Goal: Communication & Community: Answer question/provide support

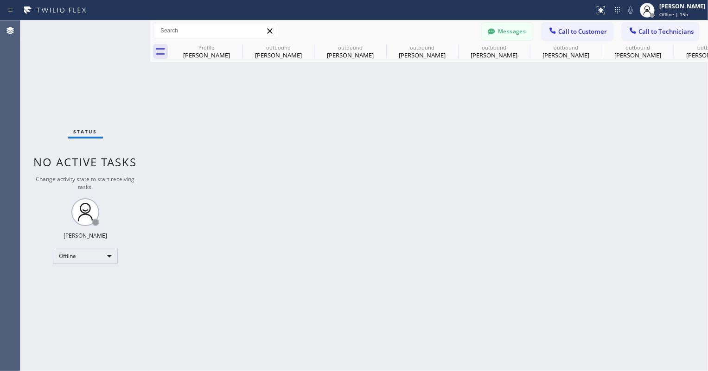
click at [642, 30] on span "Call to Technicians" at bounding box center [665, 31] width 55 height 8
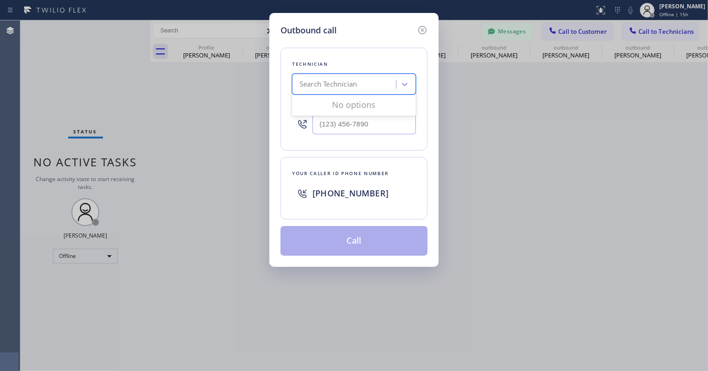
click at [353, 83] on div "Search Technician" at bounding box center [327, 84] width 57 height 11
type input "la jin"
click at [338, 105] on div "Evgene Yugay" at bounding box center [354, 103] width 124 height 17
type input "(323) 868-7323"
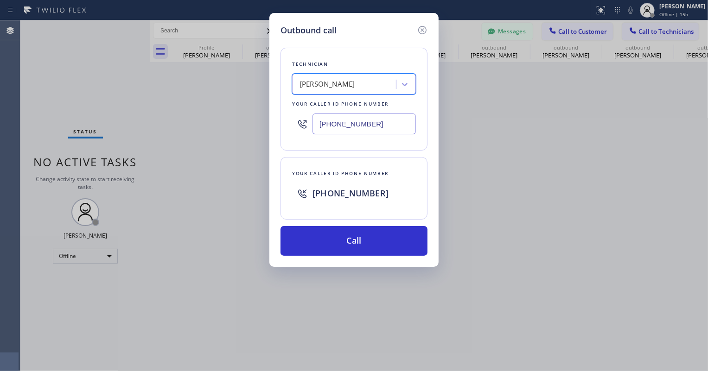
drag, startPoint x: 660, startPoint y: 7, endPoint x: 628, endPoint y: 16, distance: 33.1
click at [659, 7] on div "Outbound call Technician option Evgene Yugay, selected. 1 result available. Sel…" at bounding box center [354, 185] width 708 height 371
click at [421, 31] on icon at bounding box center [422, 30] width 8 height 8
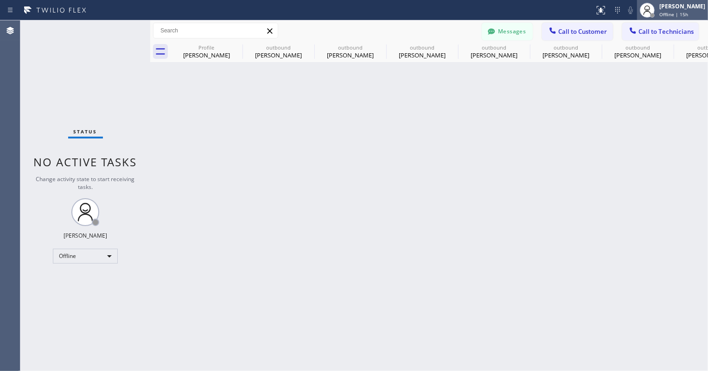
click at [667, 13] on span "Offline | 15h" at bounding box center [673, 14] width 29 height 6
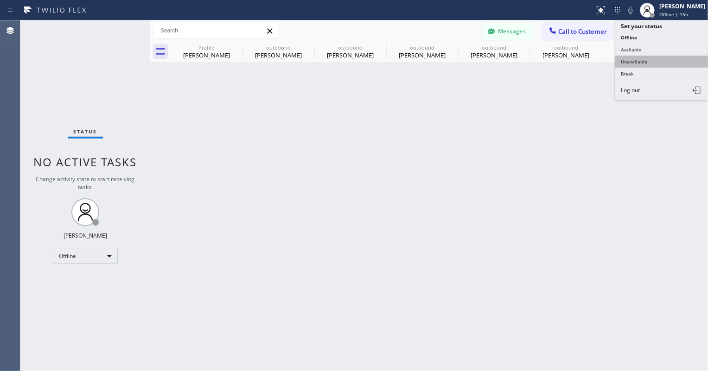
click at [658, 56] on button "Unavailable" at bounding box center [661, 62] width 93 height 12
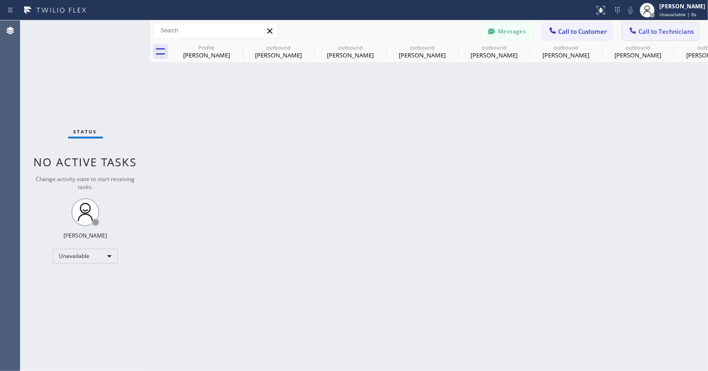
click at [649, 34] on span "Call to Technicians" at bounding box center [665, 31] width 55 height 8
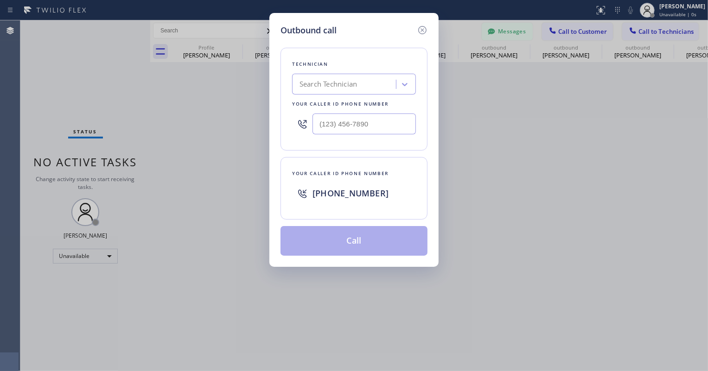
click at [367, 87] on div "Search Technician" at bounding box center [345, 84] width 101 height 16
type input "jin"
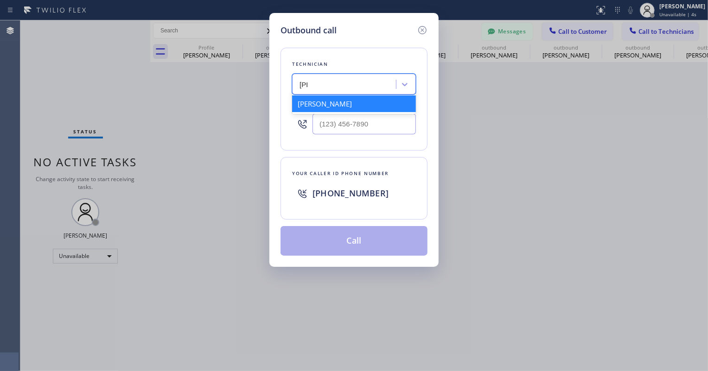
click at [353, 101] on div "Evgene Yugay" at bounding box center [354, 103] width 124 height 17
type input "(323) 868-7323"
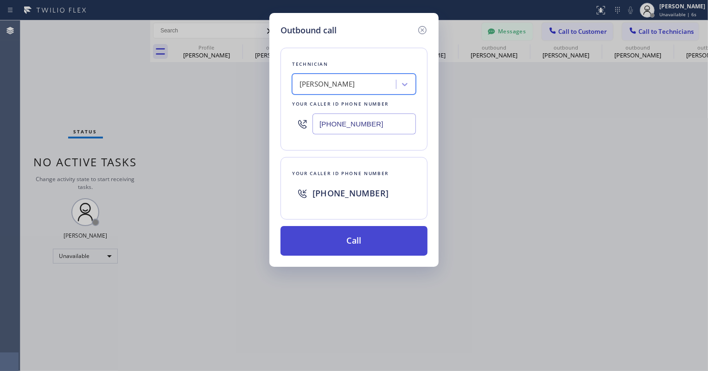
click at [360, 234] on button "Call" at bounding box center [353, 241] width 147 height 30
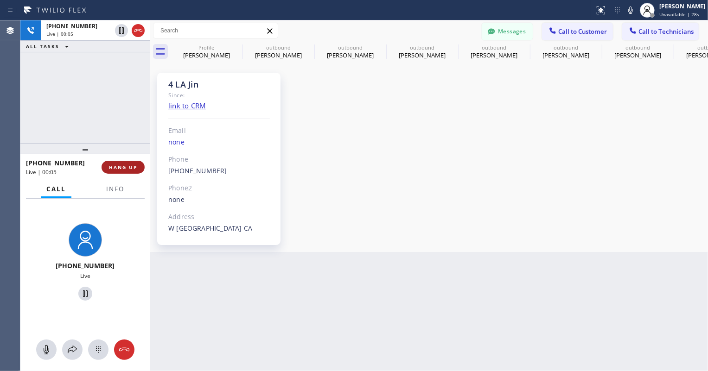
click at [134, 171] on button "HANG UP" at bounding box center [123, 167] width 43 height 13
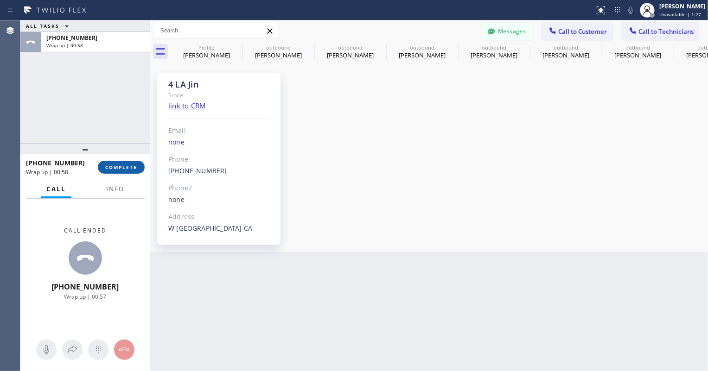
click at [128, 170] on span "COMPLETE" at bounding box center [121, 167] width 32 height 6
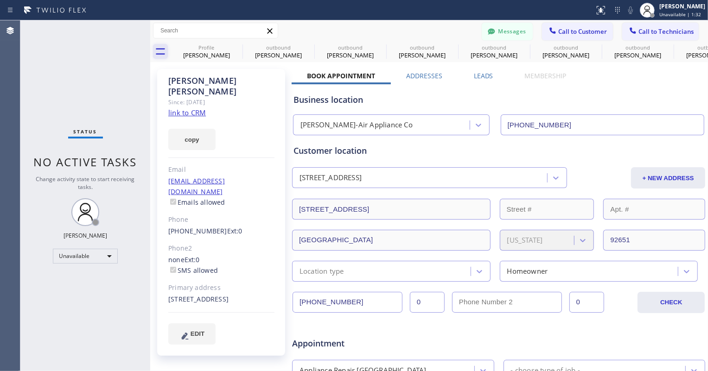
click at [162, 49] on icon at bounding box center [160, 51] width 9 height 6
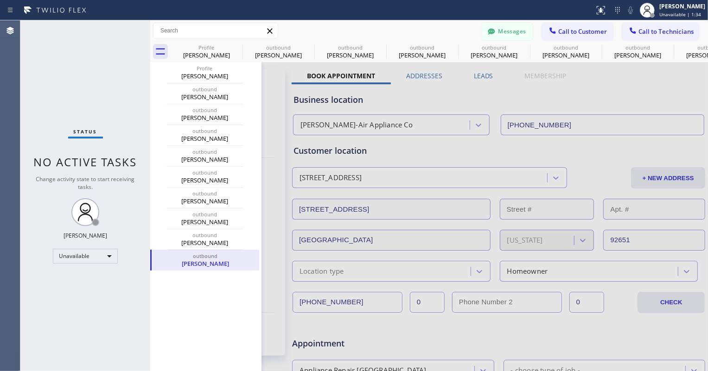
drag, startPoint x: 563, startPoint y: 90, endPoint x: 568, endPoint y: 88, distance: 5.6
click at [564, 90] on div at bounding box center [429, 364] width 558 height 605
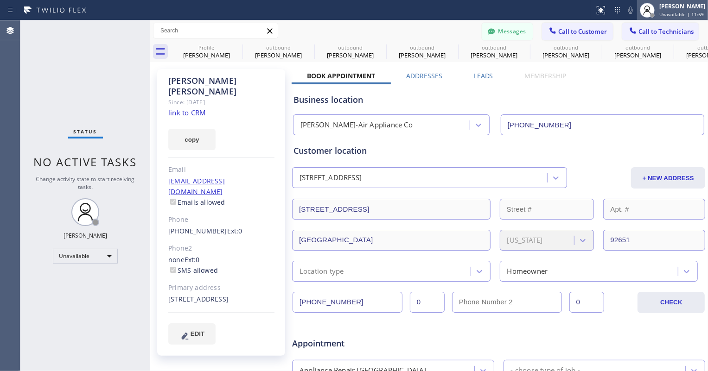
click at [650, 19] on div at bounding box center [647, 10] width 20 height 20
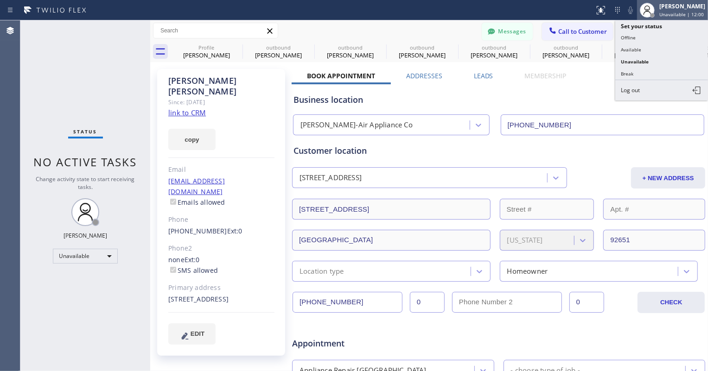
click at [651, 12] on icon at bounding box center [647, 10] width 11 height 11
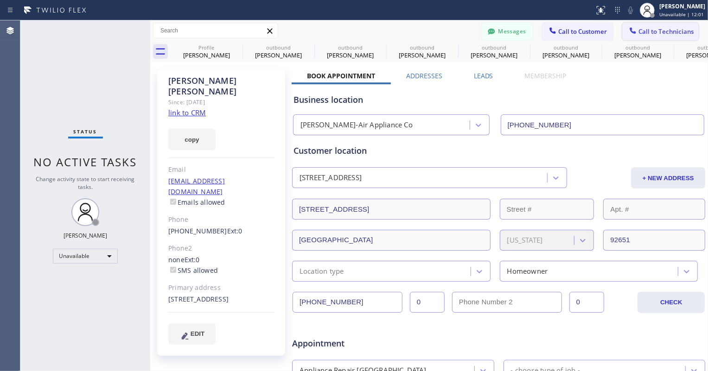
click at [654, 33] on span "Call to Technicians" at bounding box center [665, 31] width 55 height 8
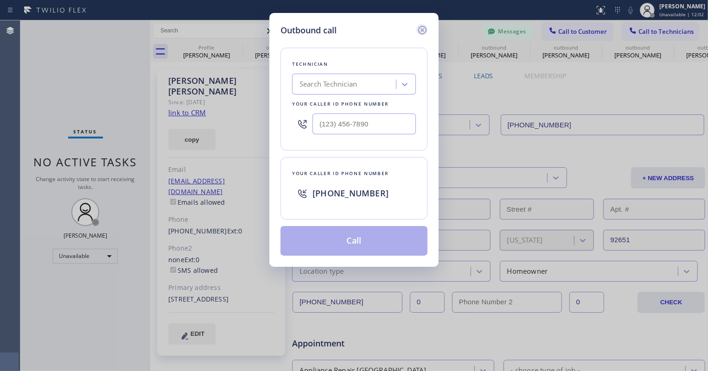
click at [417, 32] on icon at bounding box center [422, 30] width 11 height 11
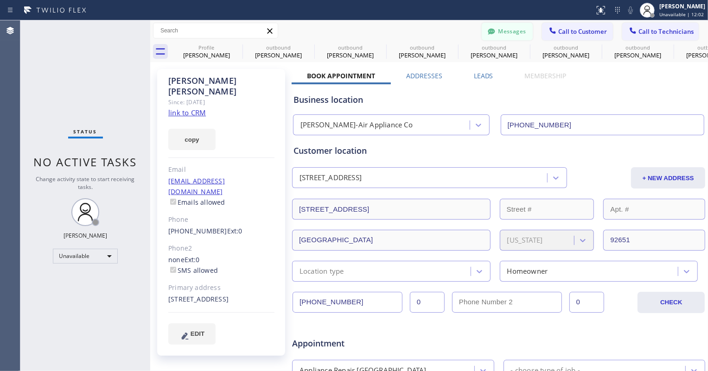
click at [502, 33] on button "Messages" at bounding box center [507, 32] width 51 height 18
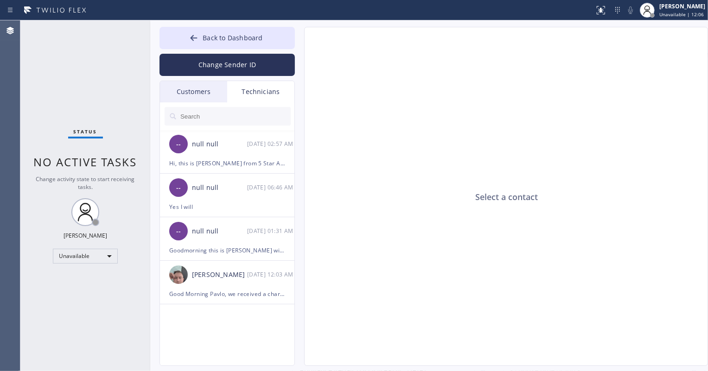
click at [207, 98] on div "Customers" at bounding box center [193, 91] width 67 height 21
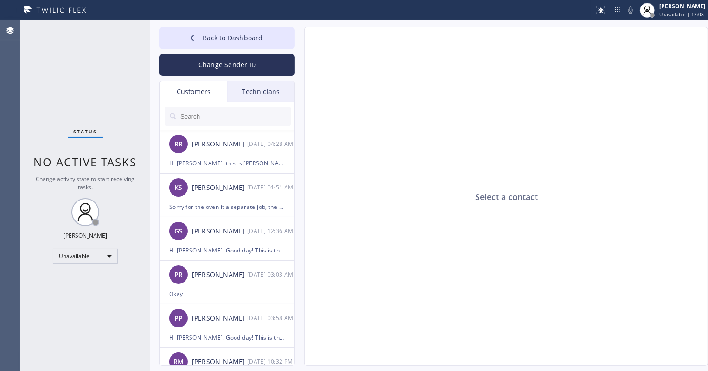
click at [271, 97] on div "Technicians" at bounding box center [260, 91] width 67 height 21
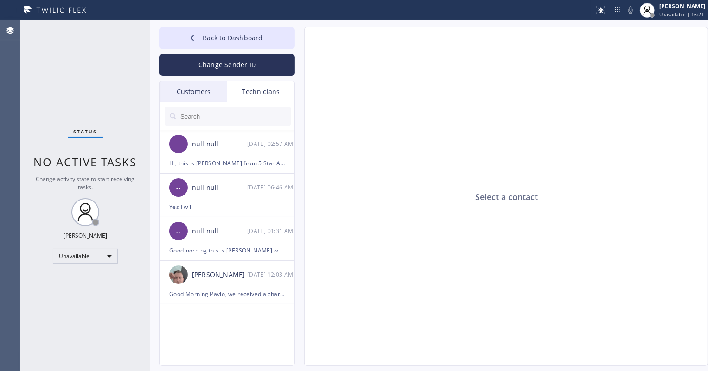
click at [199, 97] on div "Customers" at bounding box center [193, 91] width 67 height 21
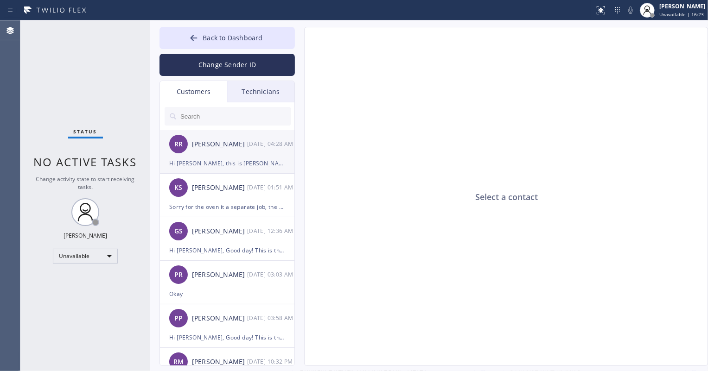
click at [213, 165] on div "Hi Rick, this is Watson Jenn-Air Appliance Co, we would like to ask if that exp…" at bounding box center [227, 163] width 116 height 11
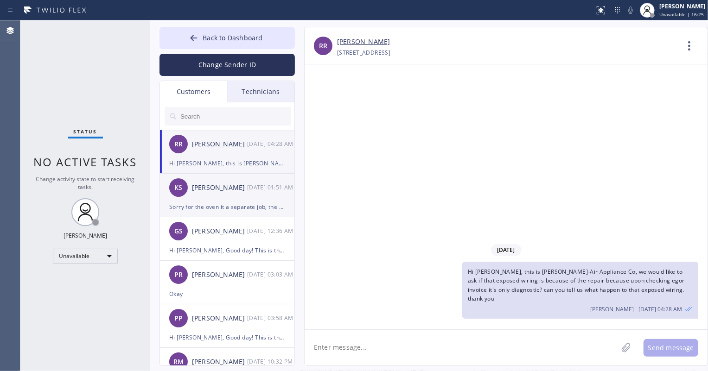
click at [217, 196] on div "KS Kateryna Shemtov 10/04 01:51 AM" at bounding box center [227, 188] width 135 height 28
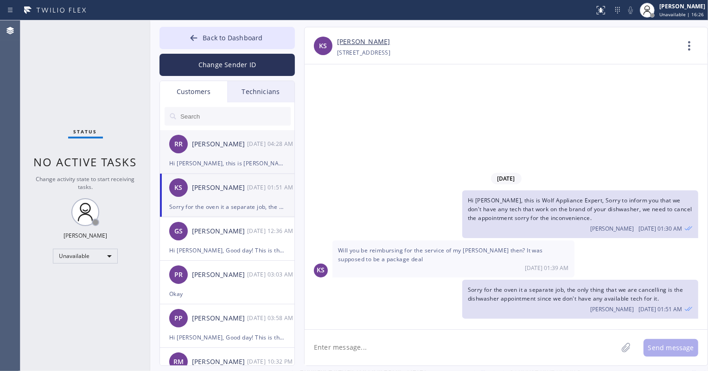
click at [217, 160] on div "Hi Rick, this is Watson Jenn-Air Appliance Co, we would like to ask if that exp…" at bounding box center [227, 163] width 116 height 11
